Goal: Task Accomplishment & Management: Use online tool/utility

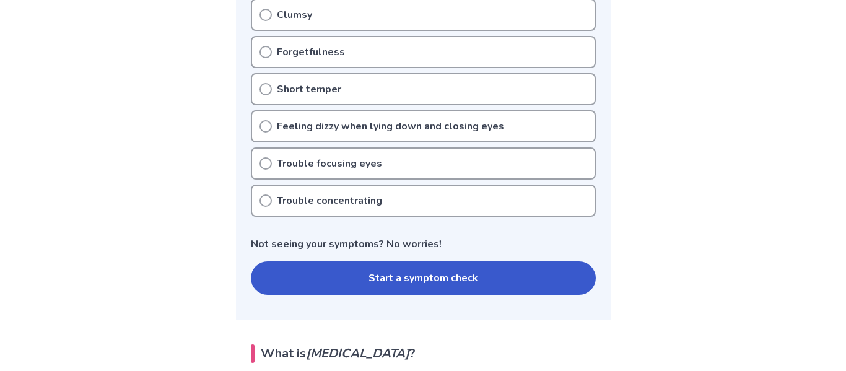
scroll to position [470, 0]
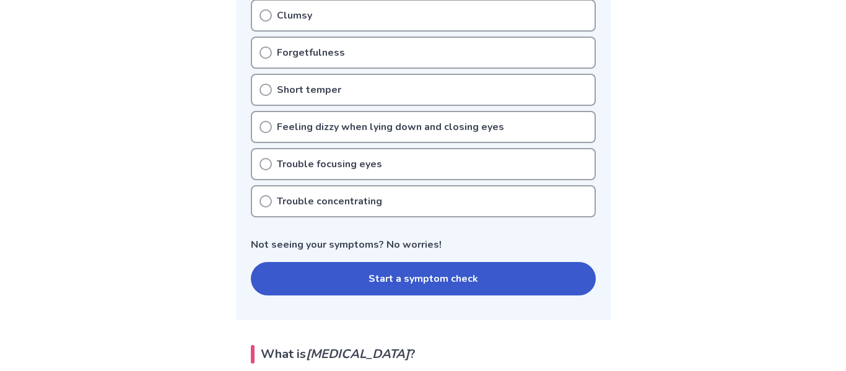
click at [413, 286] on button "Start a symptom check" at bounding box center [423, 278] width 345 height 33
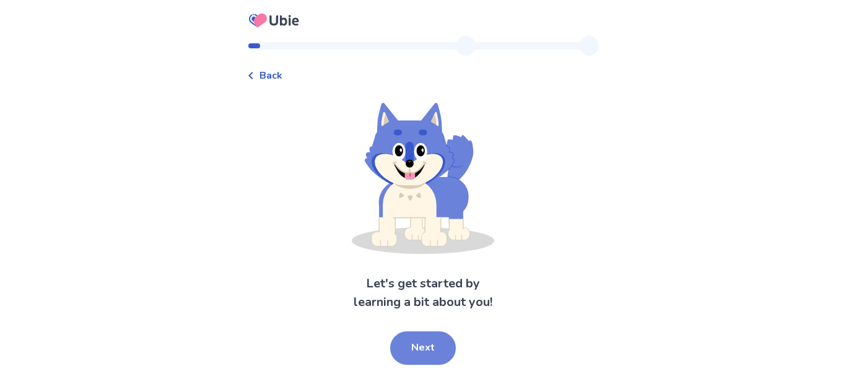
click at [415, 346] on button "Next" at bounding box center [423, 347] width 66 height 33
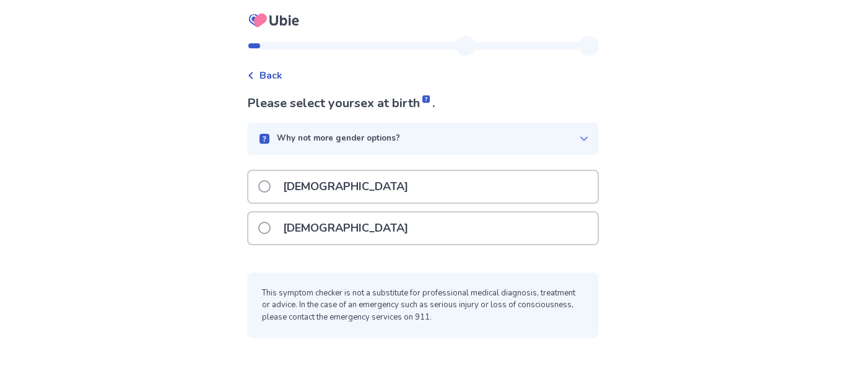
click at [287, 228] on p "[DEMOGRAPHIC_DATA]" at bounding box center [346, 228] width 140 height 32
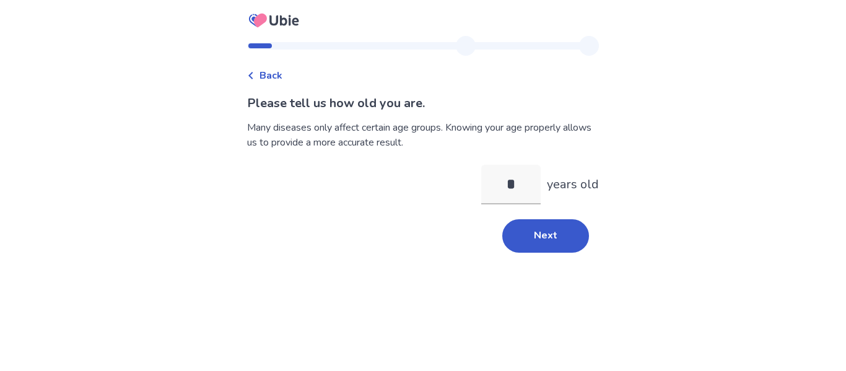
type input "**"
click at [536, 235] on button "Next" at bounding box center [545, 235] width 87 height 33
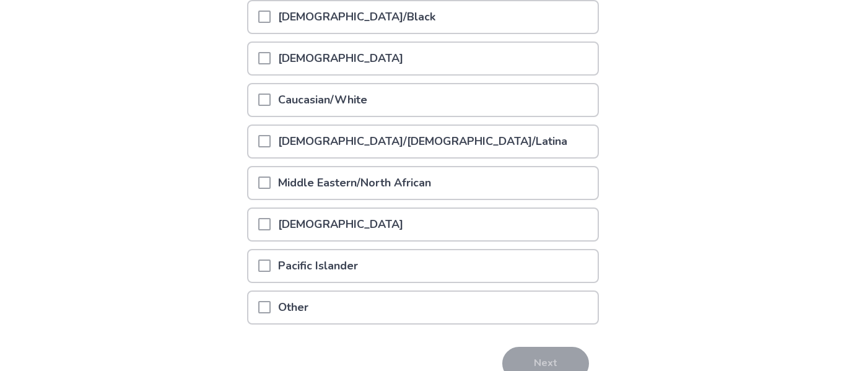
scroll to position [186, 0]
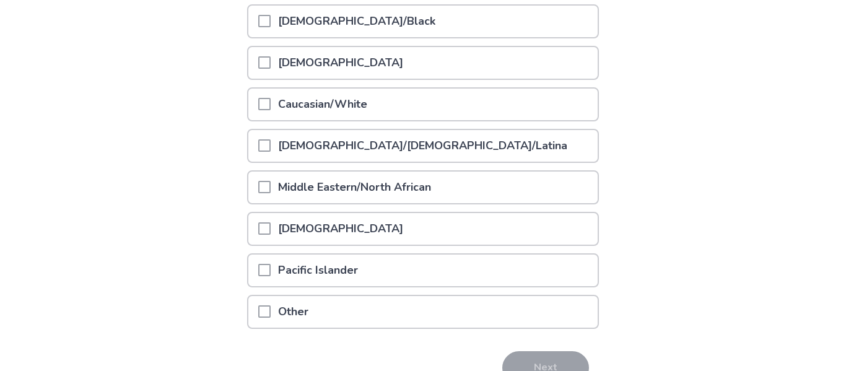
click at [266, 110] on span at bounding box center [264, 104] width 12 height 12
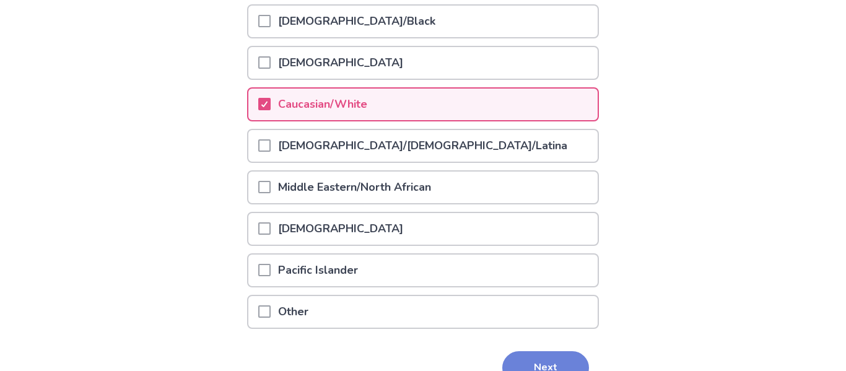
click at [544, 359] on button "Next" at bounding box center [545, 367] width 87 height 33
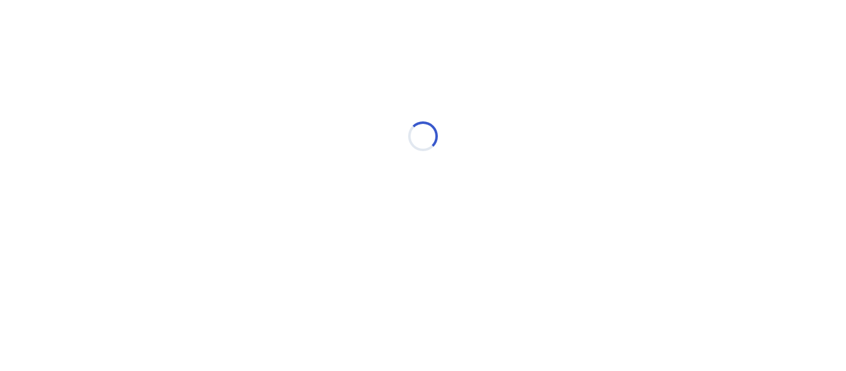
scroll to position [0, 0]
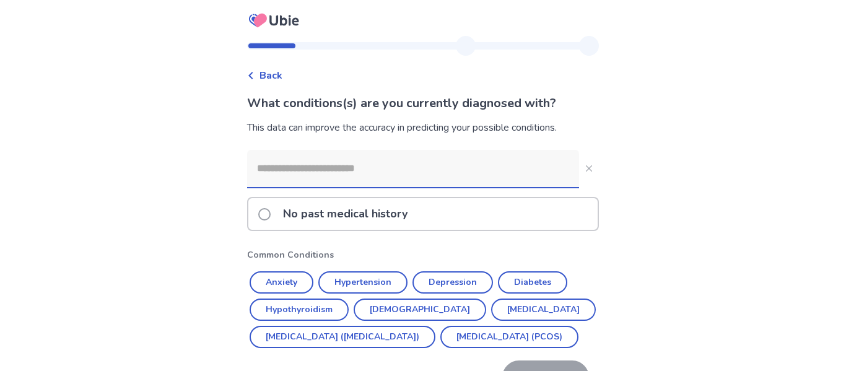
click at [369, 216] on p "No past medical history" at bounding box center [345, 214] width 139 height 32
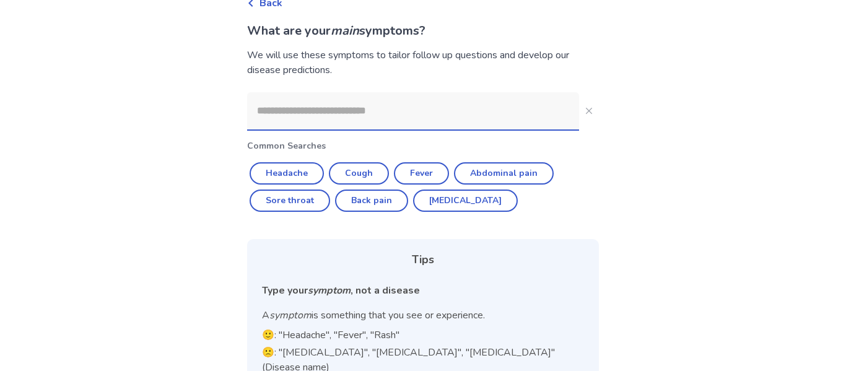
scroll to position [71, 0]
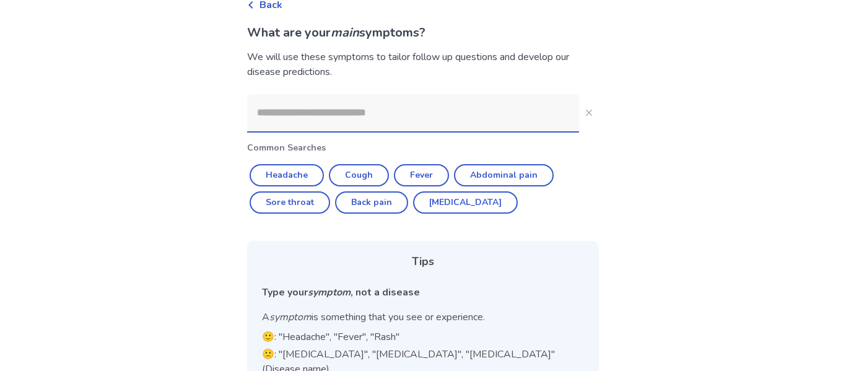
click at [370, 124] on input at bounding box center [413, 112] width 332 height 37
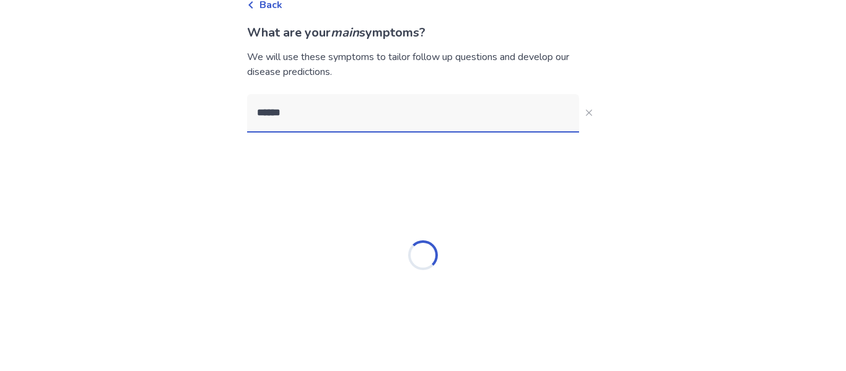
scroll to position [0, 0]
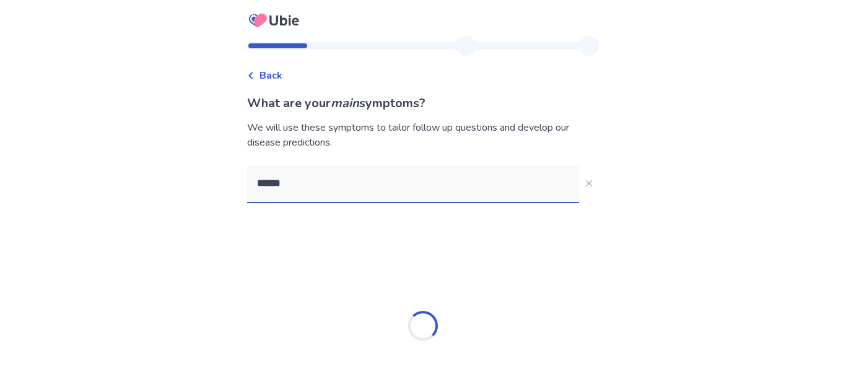
type input "*******"
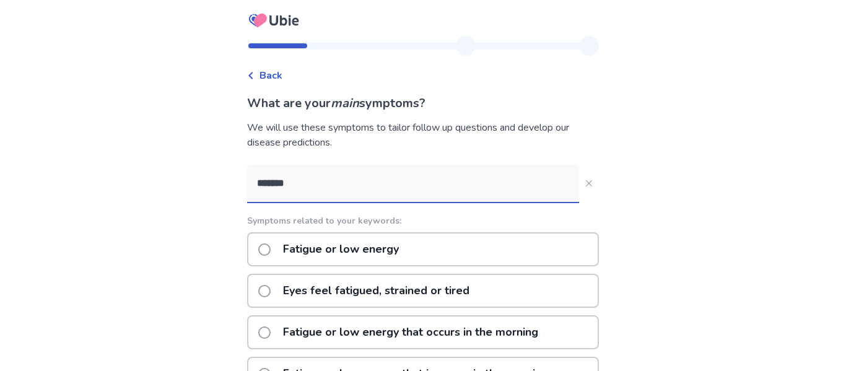
click at [378, 245] on p "Fatigue or low energy" at bounding box center [341, 250] width 131 height 32
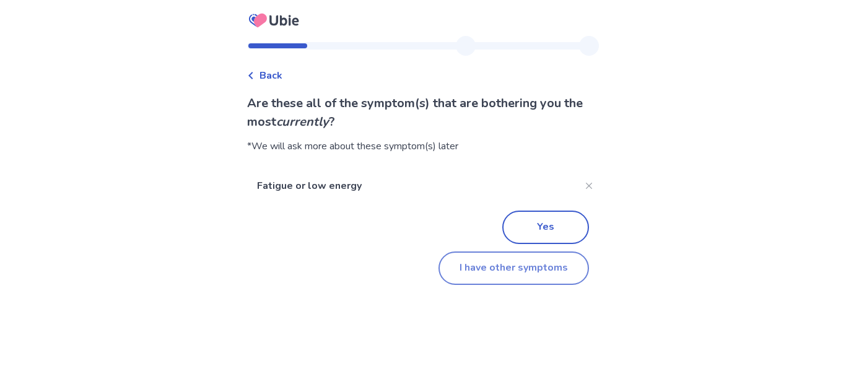
click at [468, 268] on button "I have other symptoms" at bounding box center [514, 268] width 151 height 33
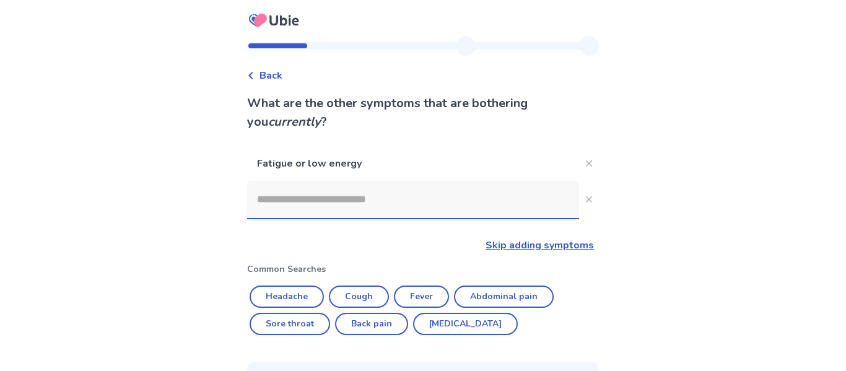
click at [335, 210] on input at bounding box center [413, 199] width 332 height 37
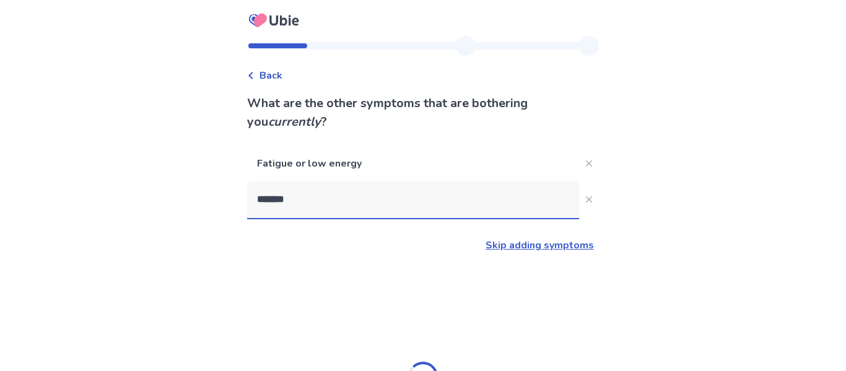
type input "********"
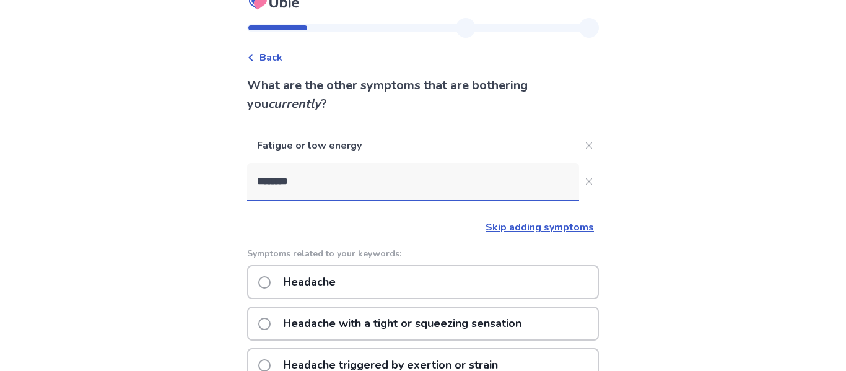
scroll to position [19, 0]
click at [317, 279] on p "Headache" at bounding box center [310, 282] width 68 height 32
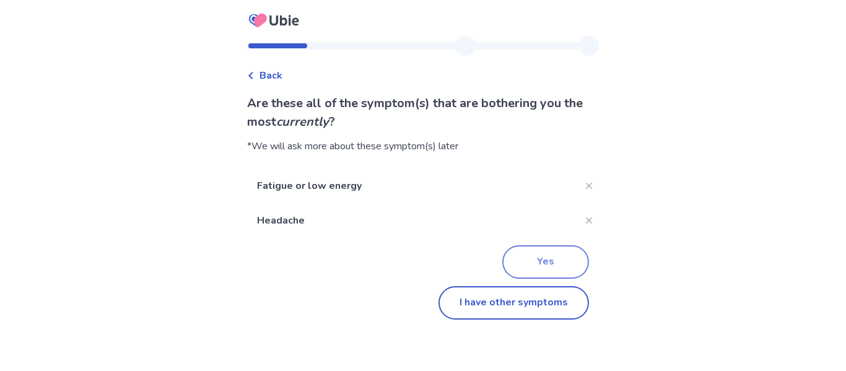
click at [533, 260] on button "Yes" at bounding box center [545, 261] width 87 height 33
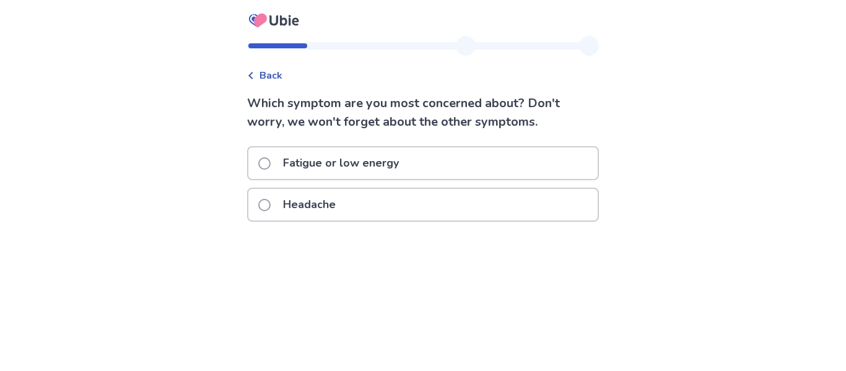
click at [351, 166] on p "Fatigue or low energy" at bounding box center [341, 163] width 131 height 32
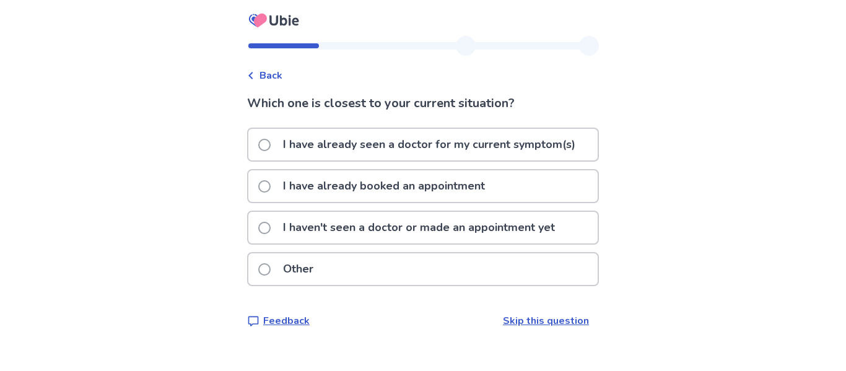
click at [496, 238] on p "I haven't seen a doctor or made an appointment yet" at bounding box center [419, 228] width 287 height 32
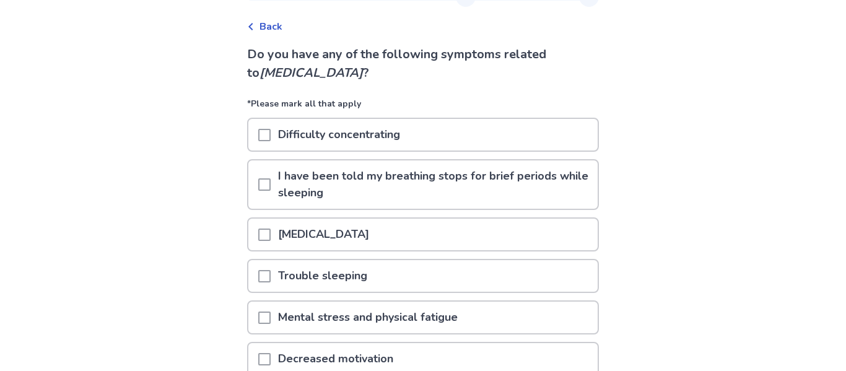
scroll to position [55, 0]
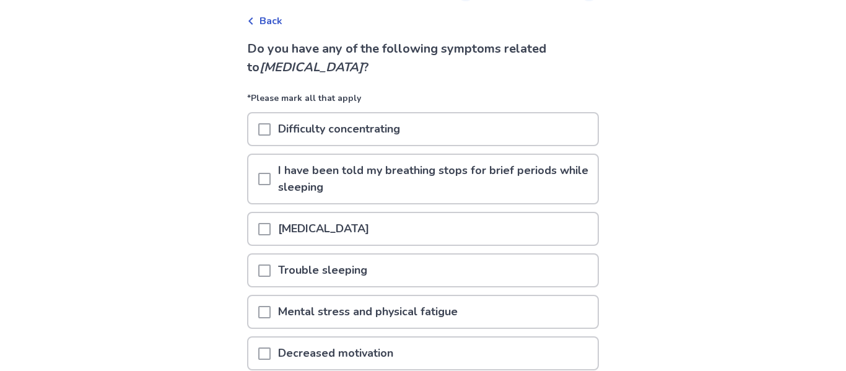
click at [268, 129] on span at bounding box center [264, 129] width 12 height 12
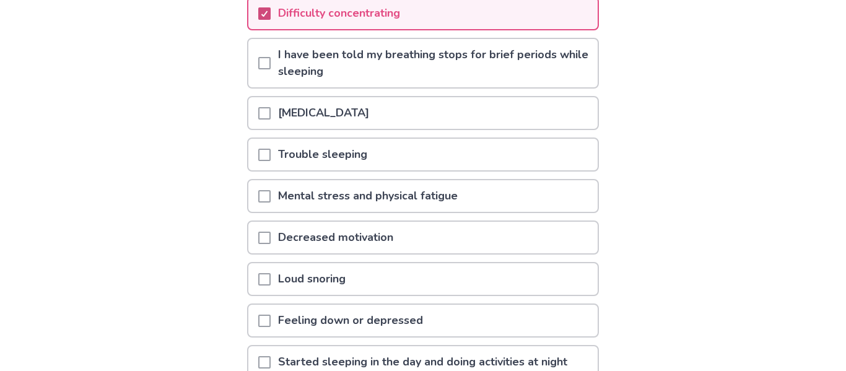
scroll to position [173, 0]
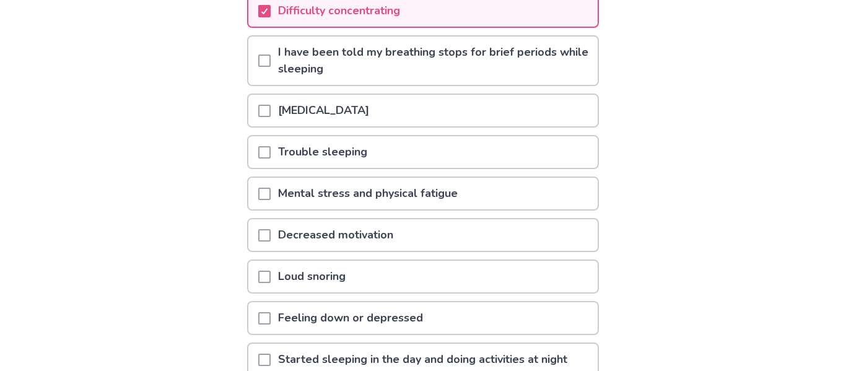
click at [266, 109] on span at bounding box center [264, 111] width 12 height 12
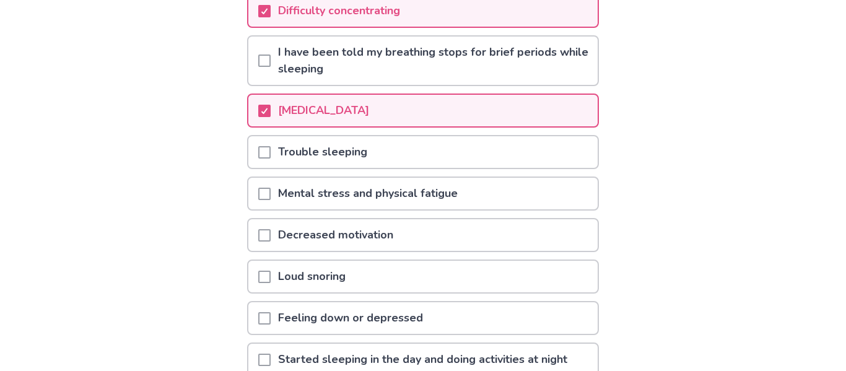
click at [271, 152] on span at bounding box center [264, 152] width 12 height 12
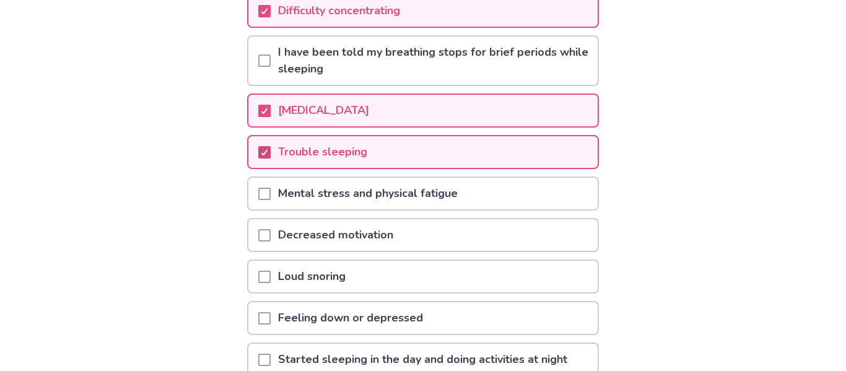
click at [268, 154] on polyline at bounding box center [265, 152] width 6 height 5
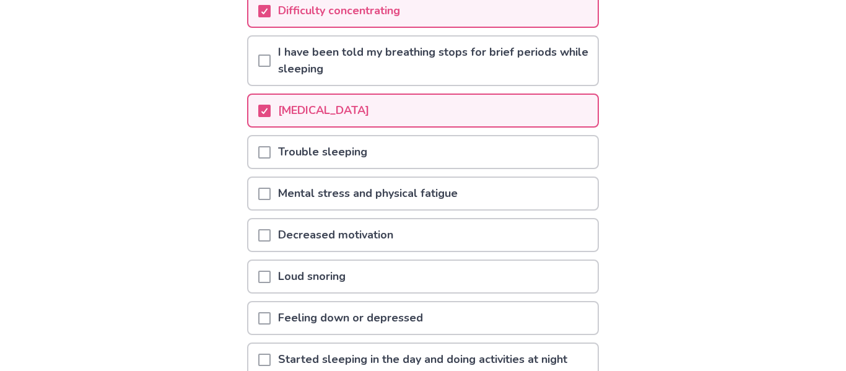
click at [271, 238] on span at bounding box center [264, 235] width 12 height 12
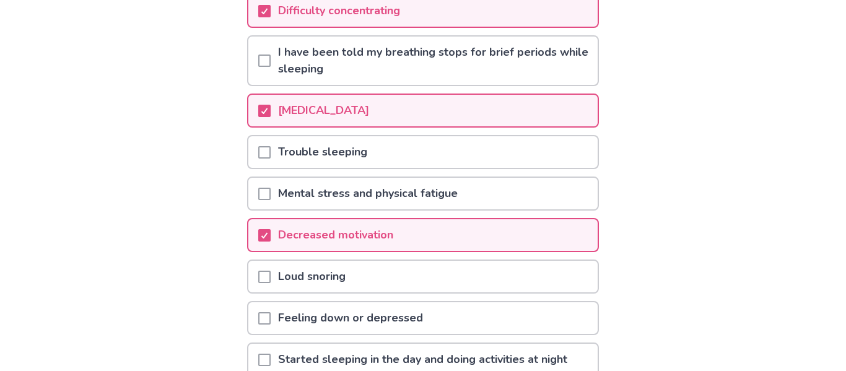
click at [268, 199] on div at bounding box center [264, 194] width 12 height 32
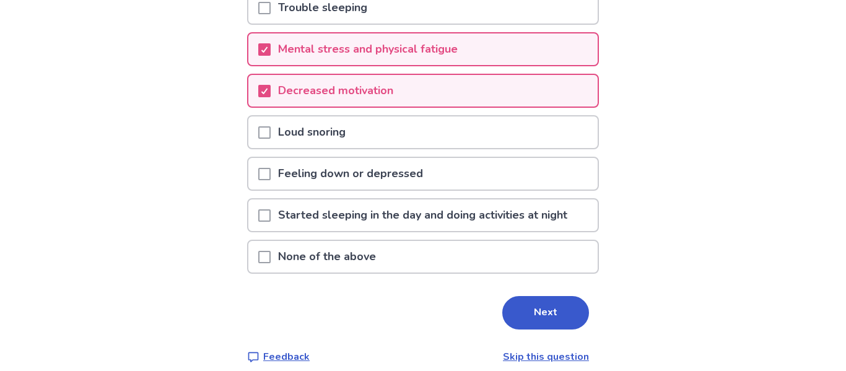
scroll to position [330, 0]
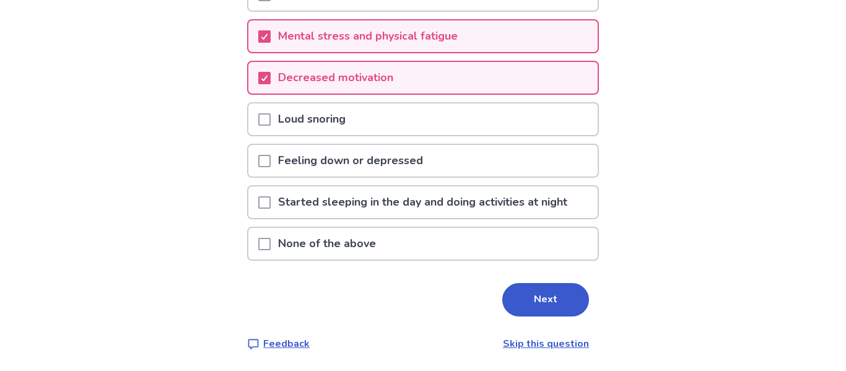
click at [269, 170] on div at bounding box center [264, 161] width 12 height 32
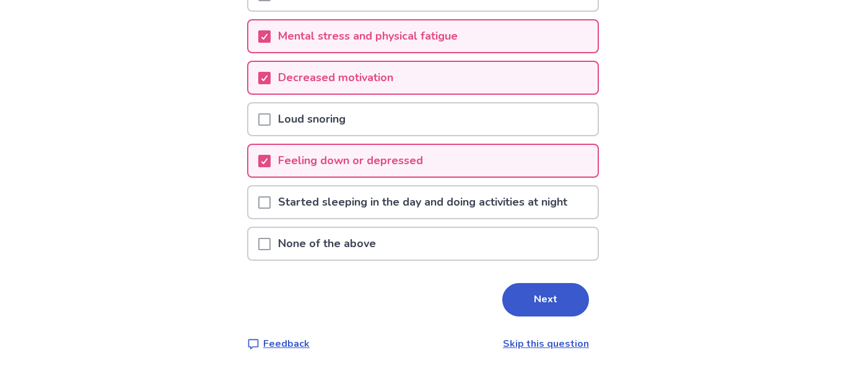
click at [266, 199] on span at bounding box center [264, 202] width 12 height 12
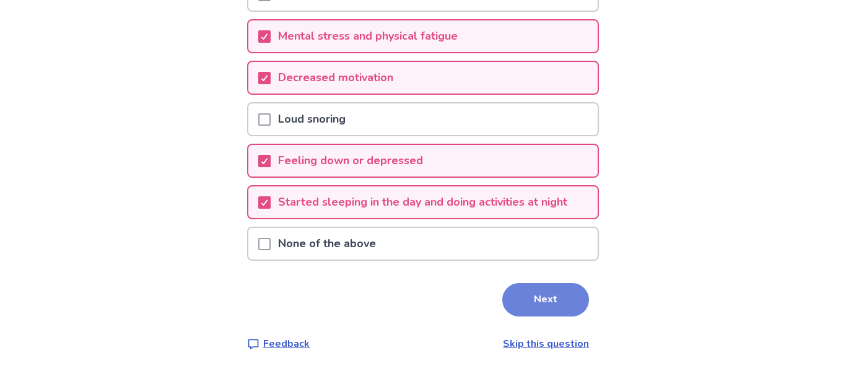
click at [527, 289] on button "Next" at bounding box center [545, 299] width 87 height 33
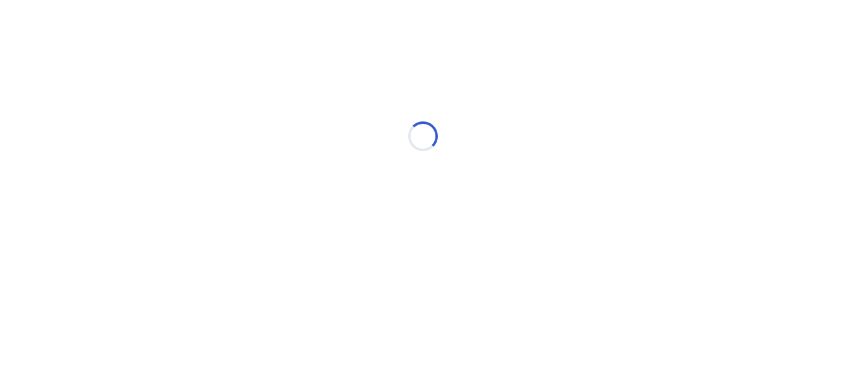
scroll to position [0, 0]
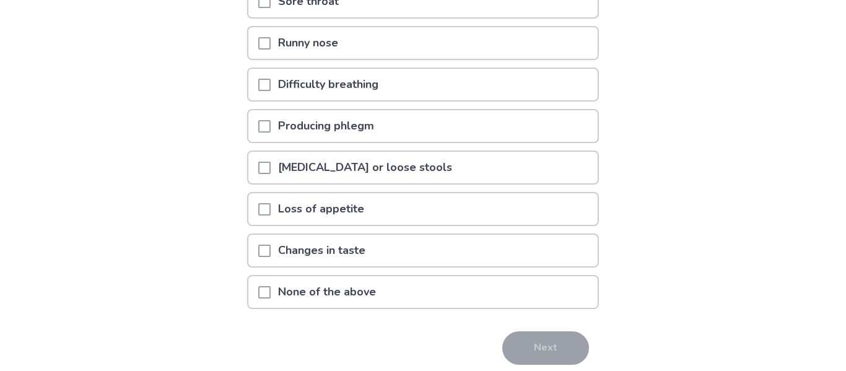
scroll to position [269, 0]
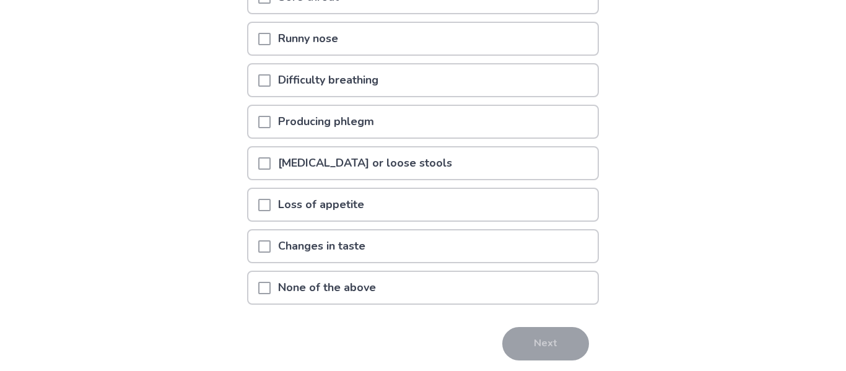
click at [271, 291] on span at bounding box center [264, 288] width 12 height 12
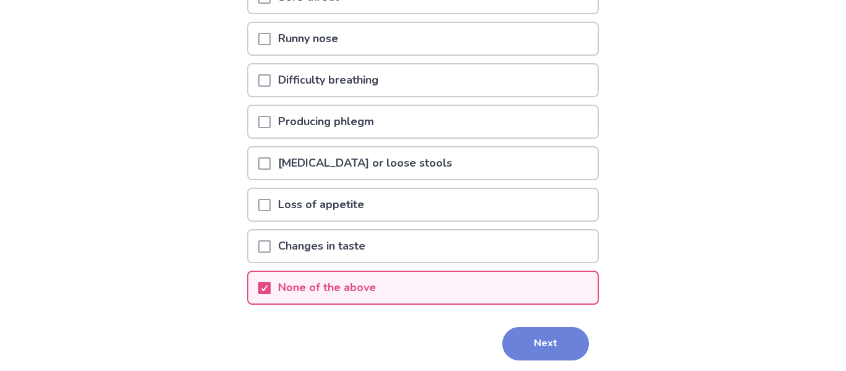
click at [559, 347] on button "Next" at bounding box center [545, 343] width 87 height 33
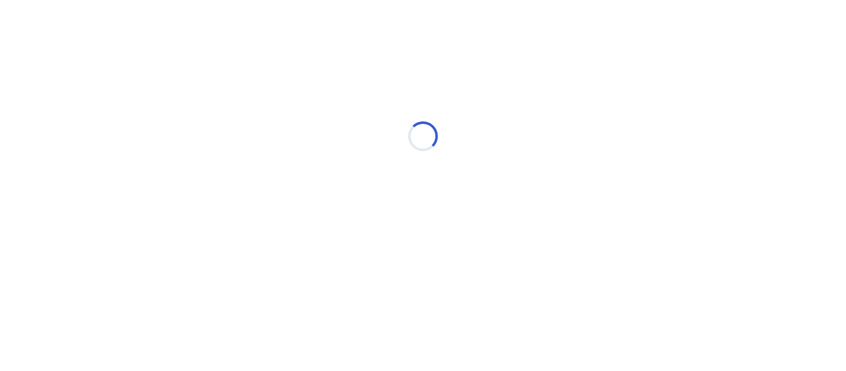
scroll to position [0, 0]
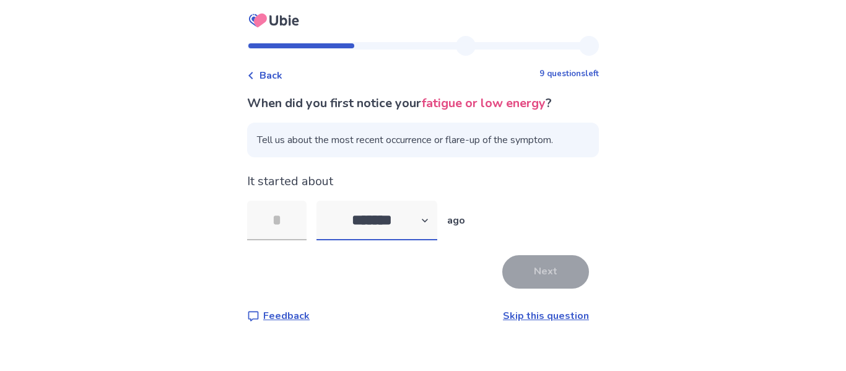
click at [436, 221] on select "******* ****** ******* ******** *******" at bounding box center [377, 221] width 121 height 40
select select "*"
click at [324, 201] on select "******* ****** ******* ******** *******" at bounding box center [377, 221] width 121 height 40
click at [307, 221] on input "tel" at bounding box center [276, 221] width 59 height 40
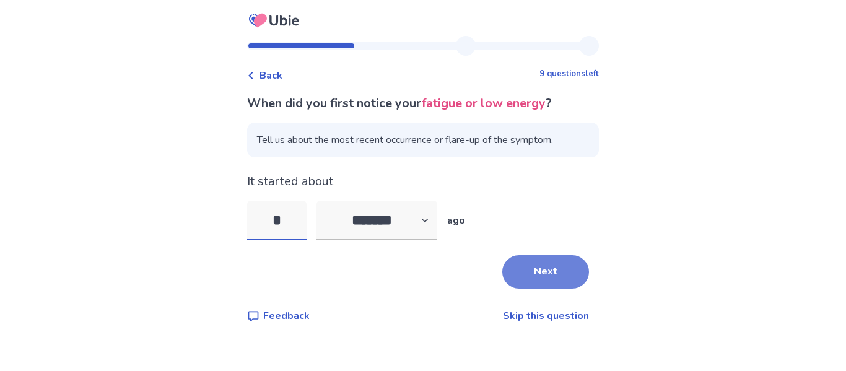
type input "*"
click at [511, 264] on button "Next" at bounding box center [545, 271] width 87 height 33
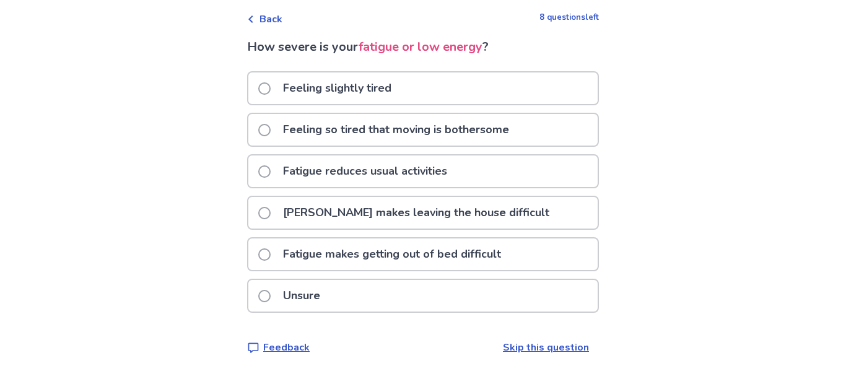
scroll to position [60, 0]
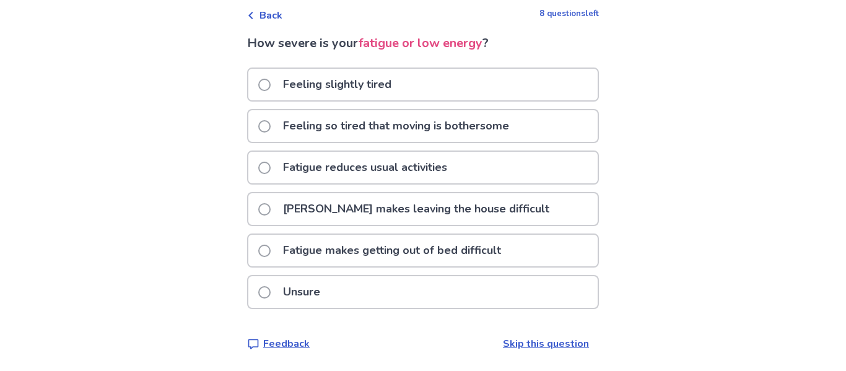
click at [372, 163] on p "Fatigue reduces usual activities" at bounding box center [365, 168] width 179 height 32
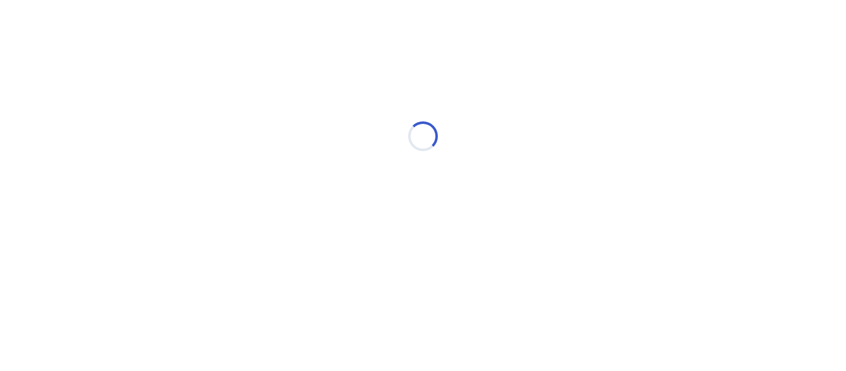
scroll to position [0, 0]
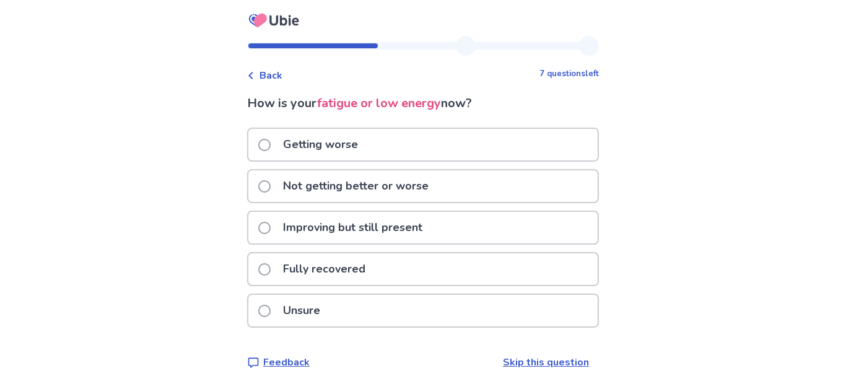
click at [312, 186] on p "Not getting better or worse" at bounding box center [356, 186] width 160 height 32
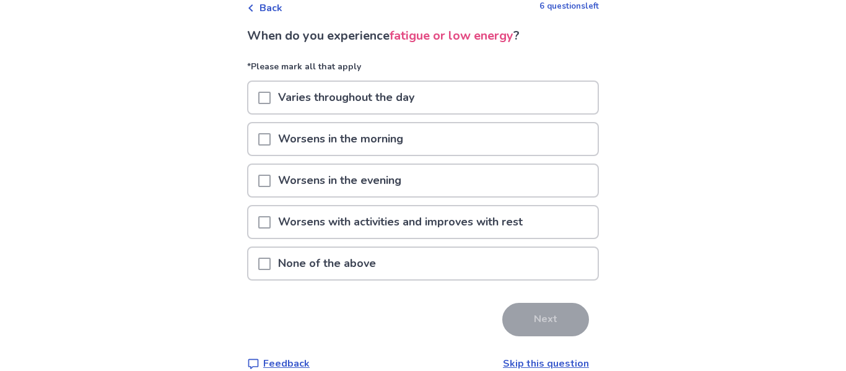
scroll to position [87, 0]
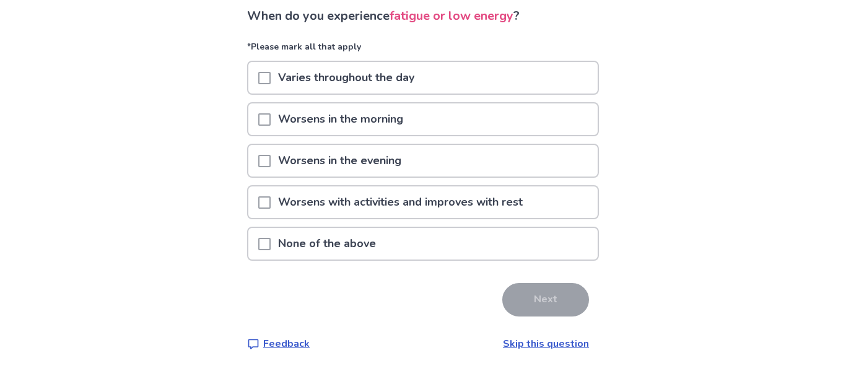
click at [266, 77] on span at bounding box center [264, 78] width 12 height 12
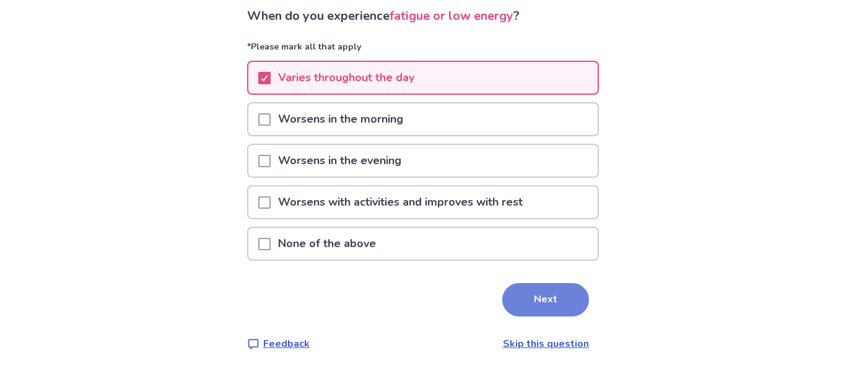
click at [531, 307] on button "Next" at bounding box center [545, 299] width 87 height 33
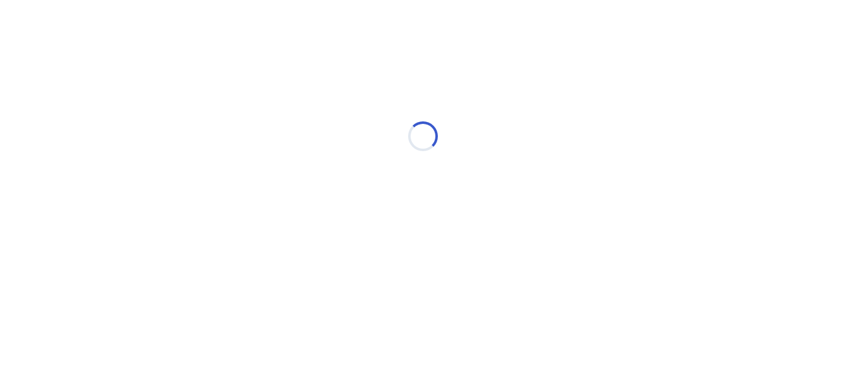
scroll to position [0, 0]
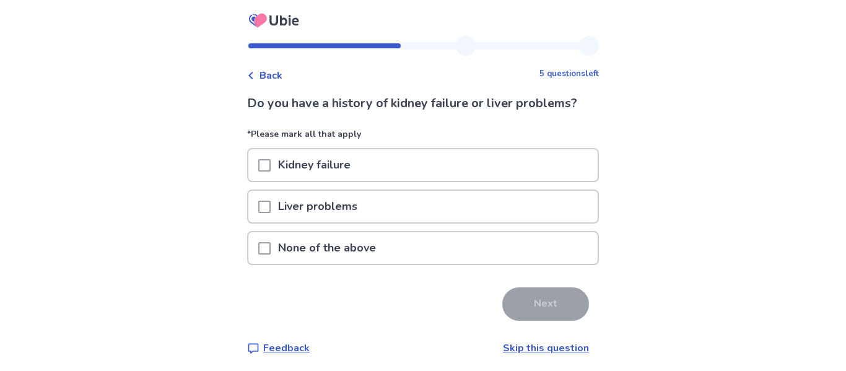
click at [315, 254] on p "None of the above" at bounding box center [327, 248] width 113 height 32
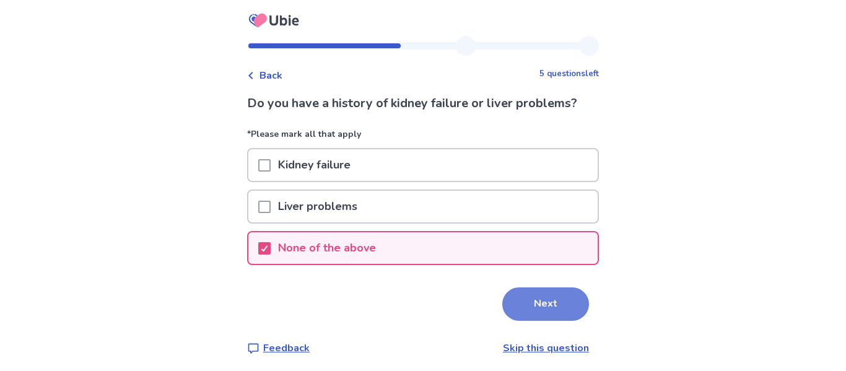
click at [542, 312] on button "Next" at bounding box center [545, 303] width 87 height 33
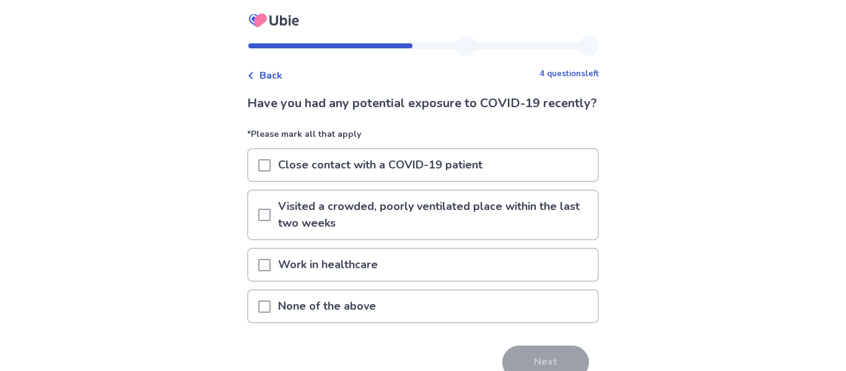
click at [356, 322] on p "None of the above" at bounding box center [327, 307] width 113 height 32
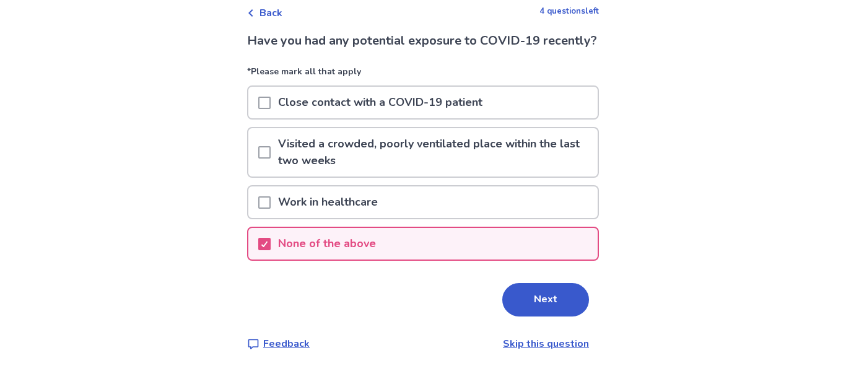
scroll to position [81, 0]
click at [524, 302] on button "Next" at bounding box center [545, 299] width 87 height 33
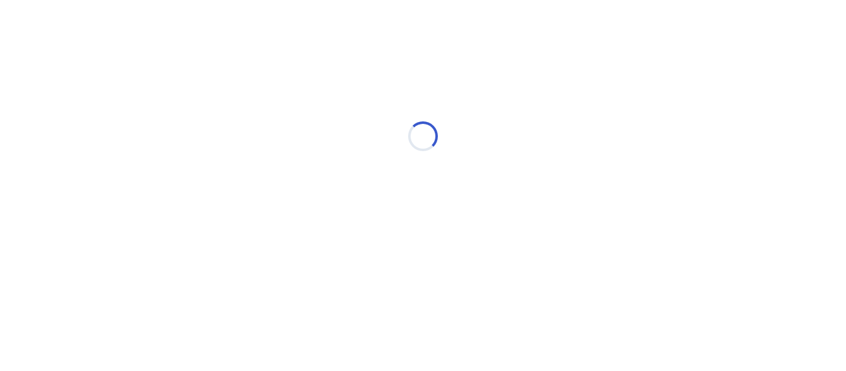
scroll to position [0, 0]
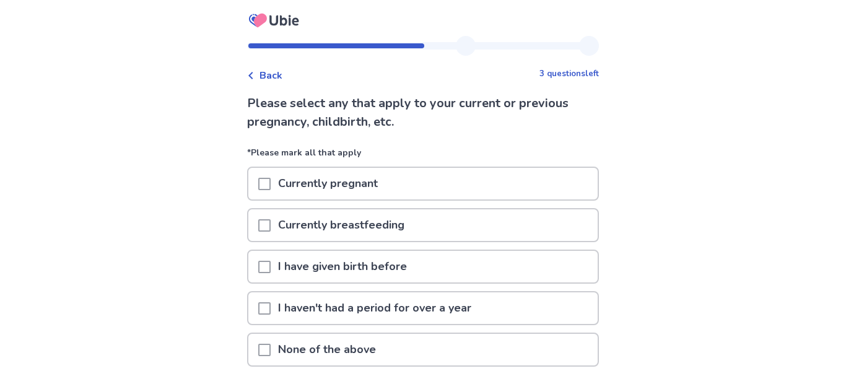
scroll to position [106, 0]
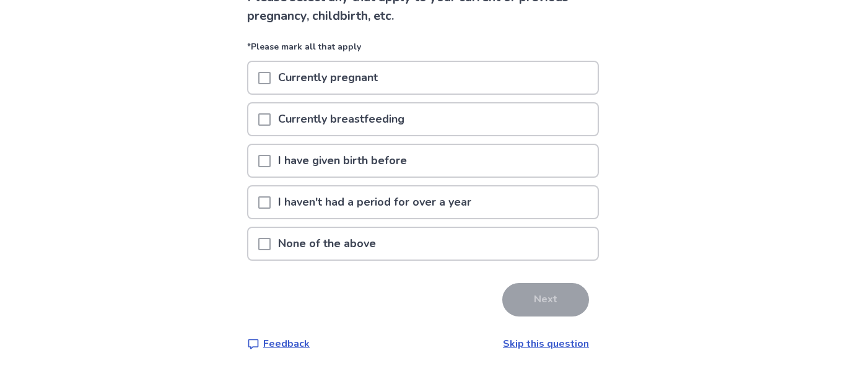
click at [271, 248] on span at bounding box center [264, 244] width 12 height 12
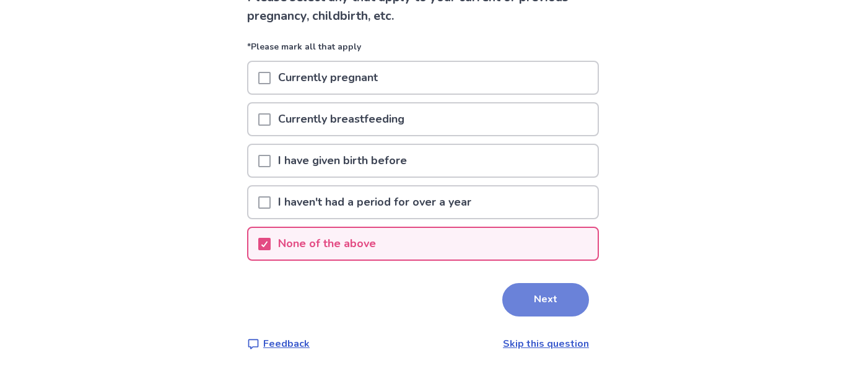
click at [532, 308] on button "Next" at bounding box center [545, 299] width 87 height 33
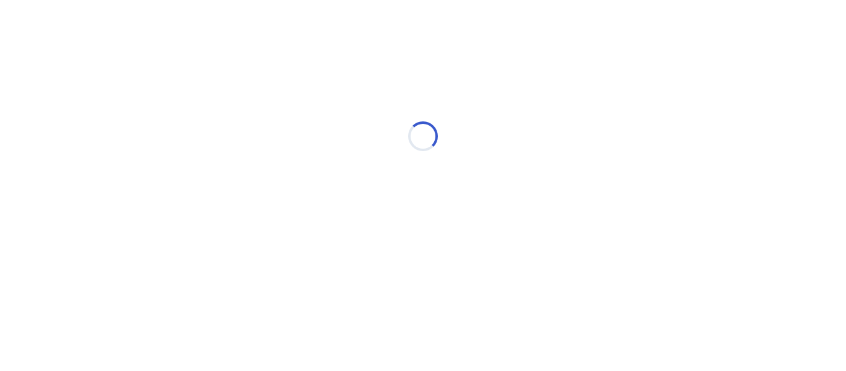
scroll to position [0, 0]
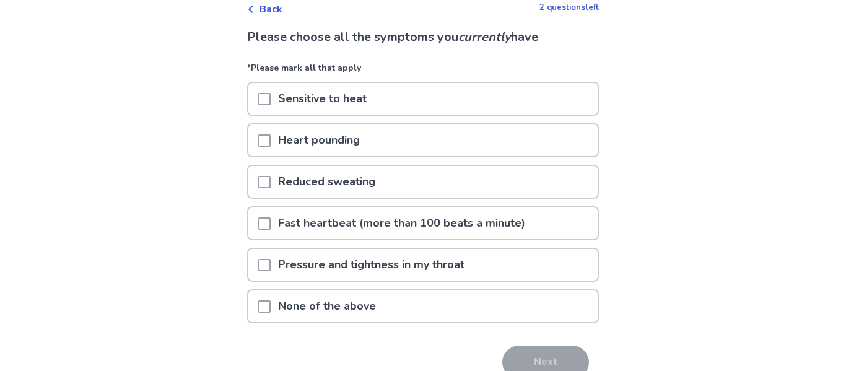
scroll to position [69, 0]
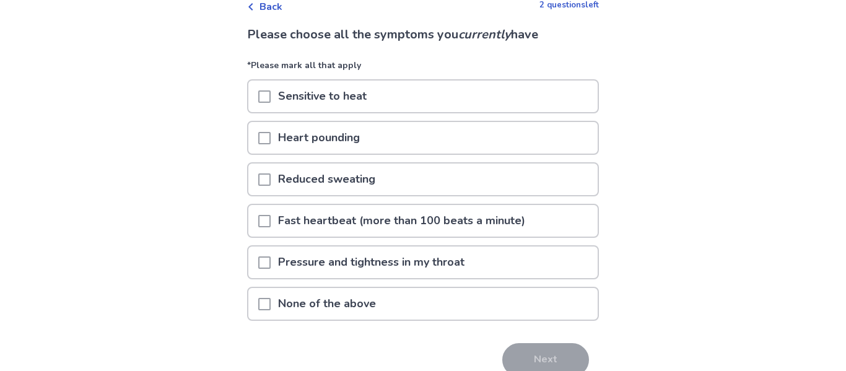
click at [351, 305] on p "None of the above" at bounding box center [327, 304] width 113 height 32
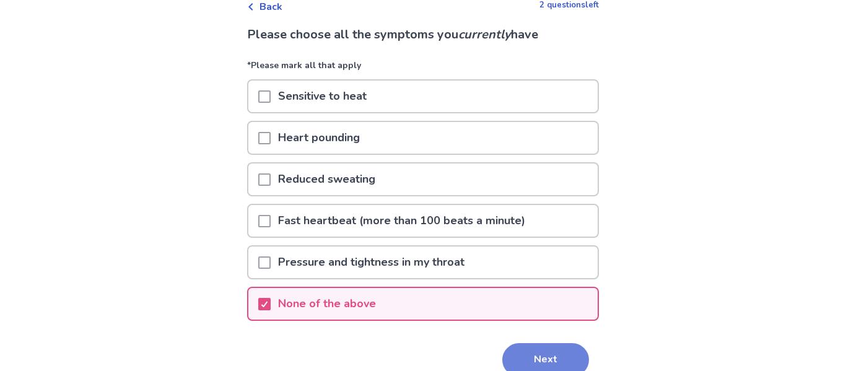
click at [549, 369] on button "Next" at bounding box center [545, 359] width 87 height 33
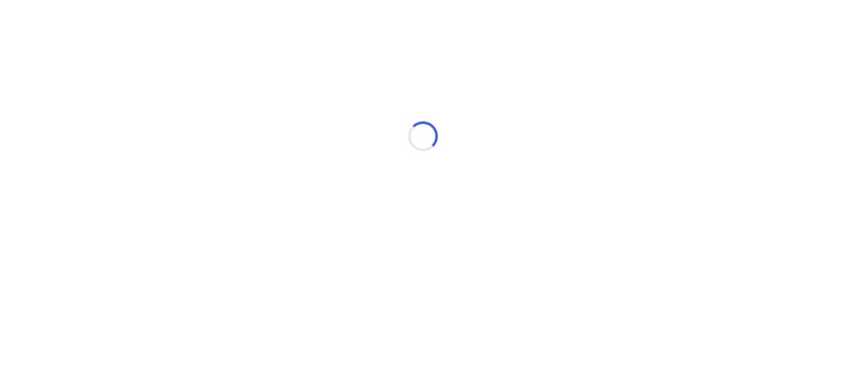
scroll to position [0, 0]
select select "*"
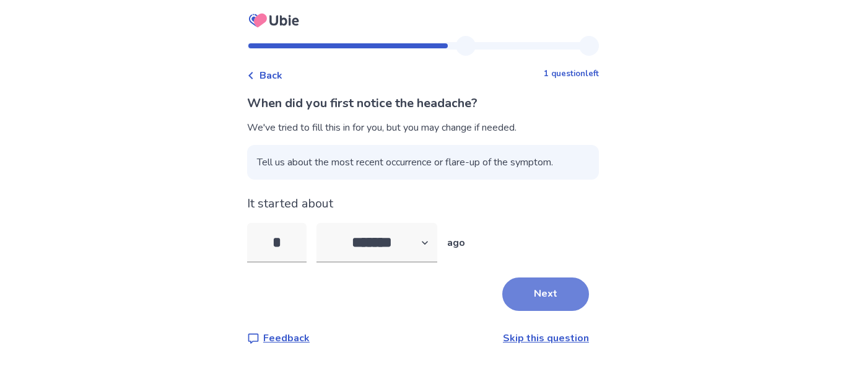
click at [536, 302] on button "Next" at bounding box center [545, 294] width 87 height 33
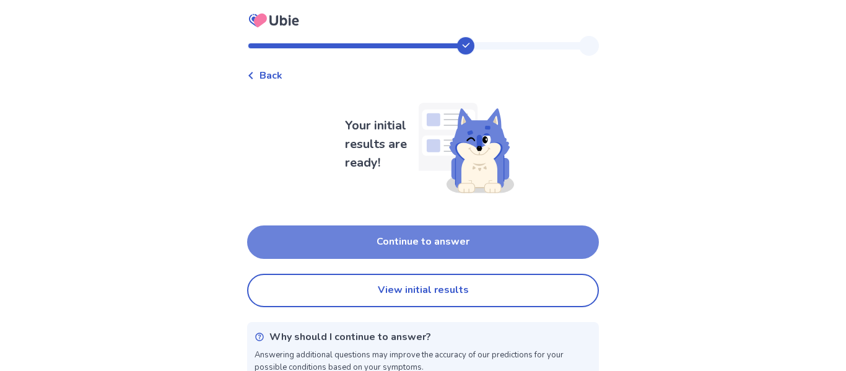
click at [386, 245] on button "Continue to answer" at bounding box center [423, 241] width 352 height 33
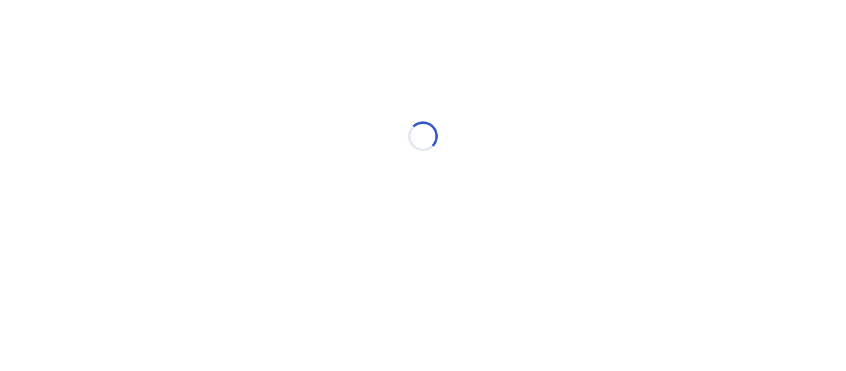
select select "*"
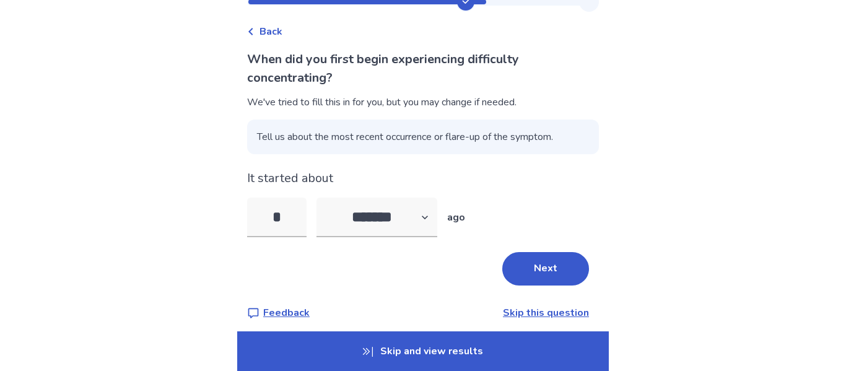
scroll to position [46, 0]
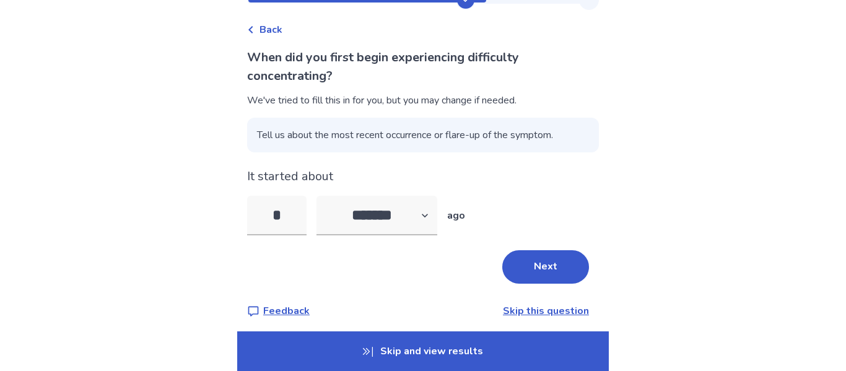
click at [426, 350] on p "Skip and view results" at bounding box center [423, 351] width 372 height 40
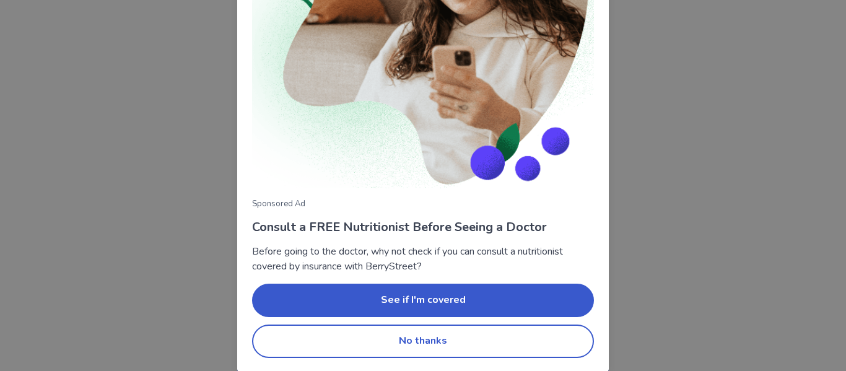
scroll to position [171, 0]
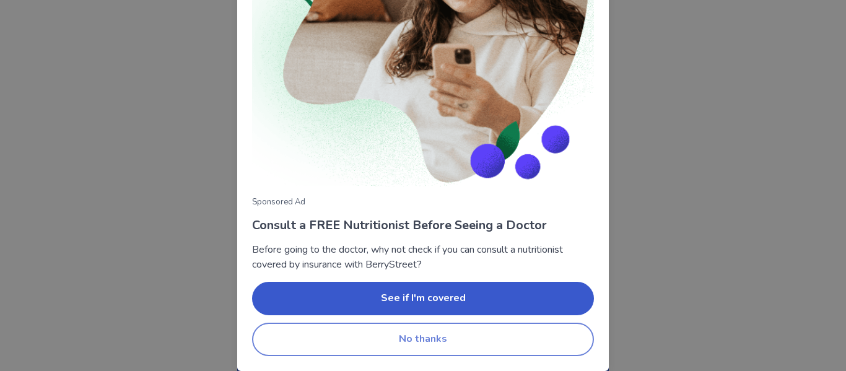
click at [338, 343] on button "No thanks" at bounding box center [423, 339] width 342 height 33
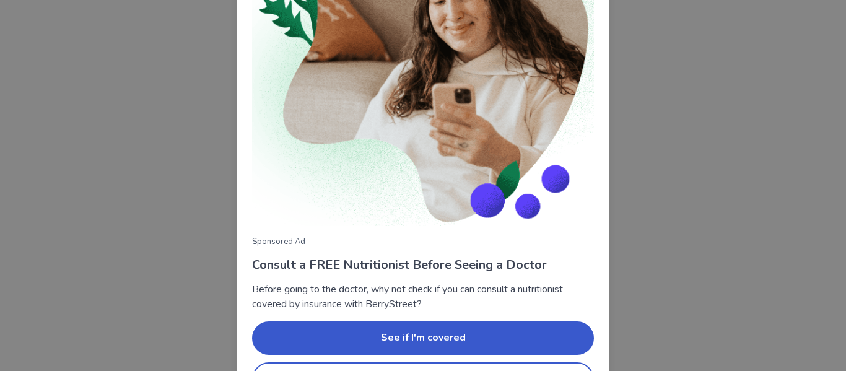
scroll to position [171, 0]
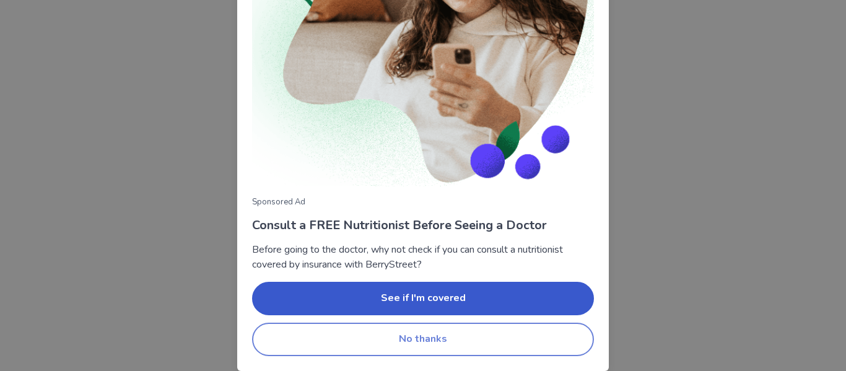
click at [353, 345] on button "No thanks" at bounding box center [423, 339] width 342 height 33
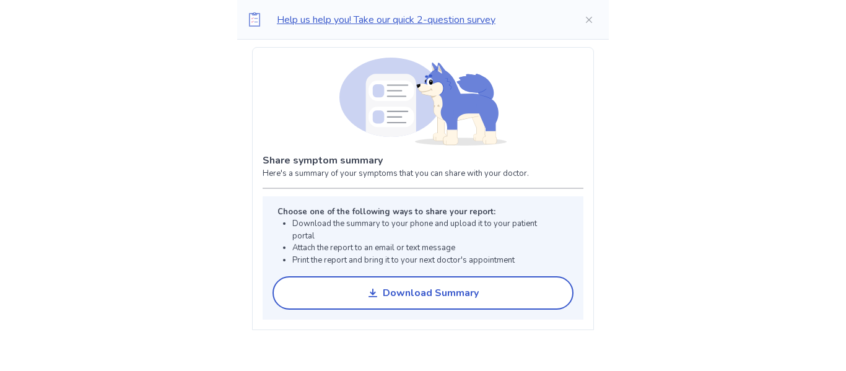
scroll to position [877, 0]
